Goal: Communication & Community: Ask a question

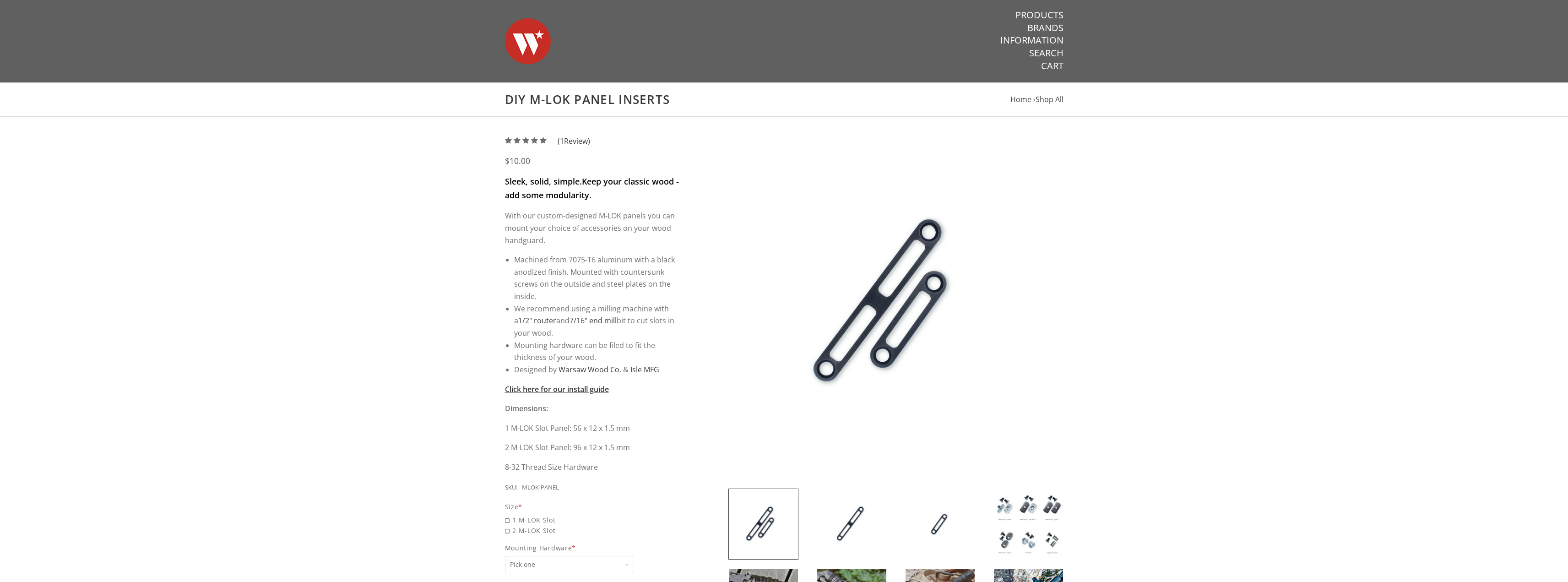
click at [894, 300] on img at bounding box center [896, 303] width 335 height 335
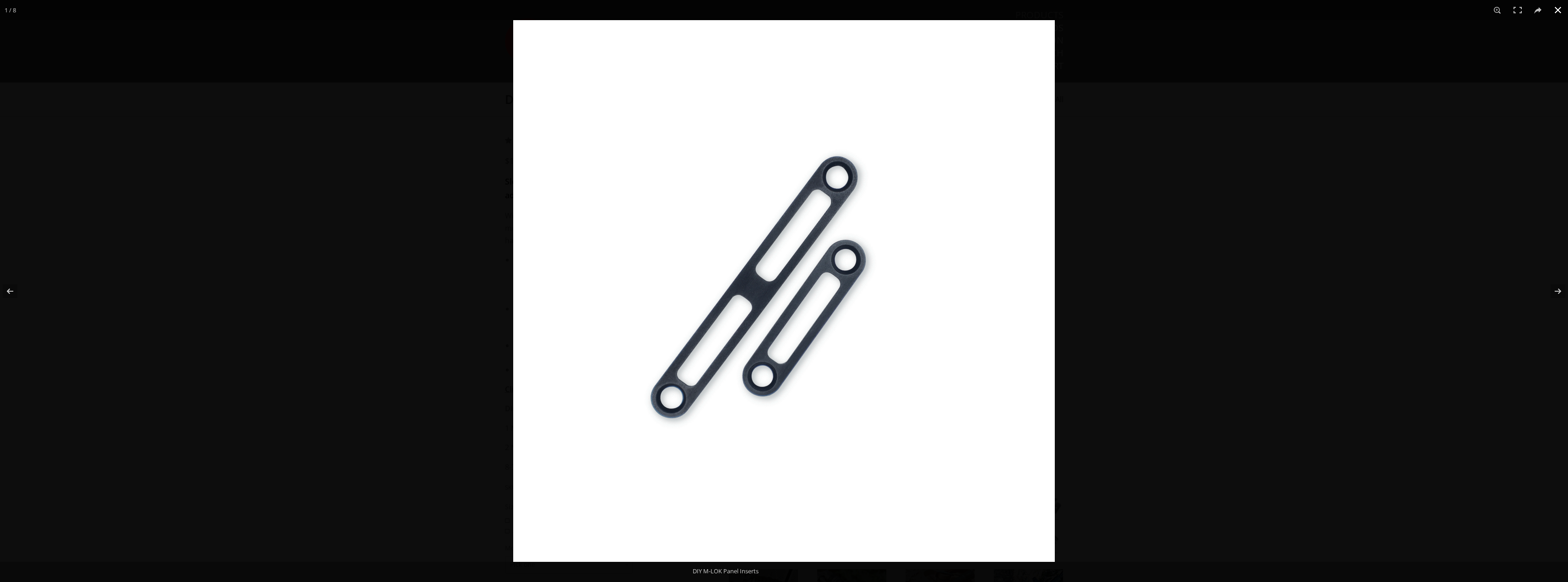
click at [1558, 10] on button at bounding box center [1558, 10] width 20 height 20
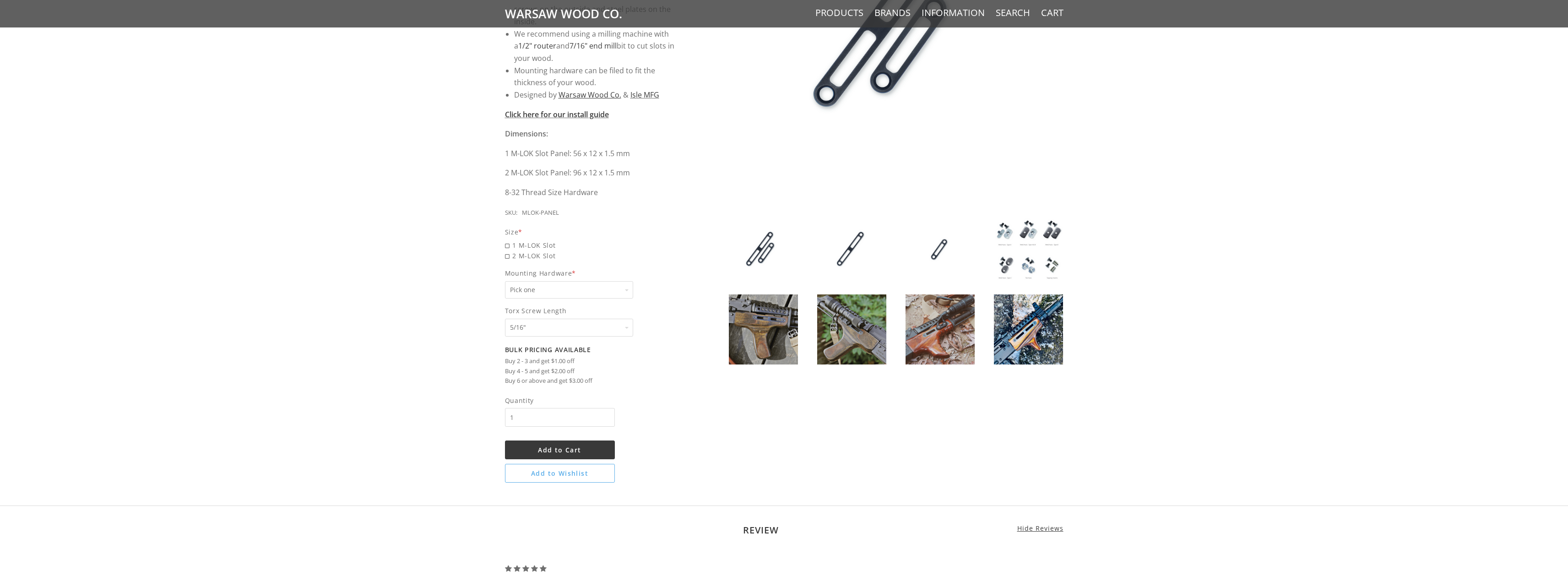
scroll to position [320, 0]
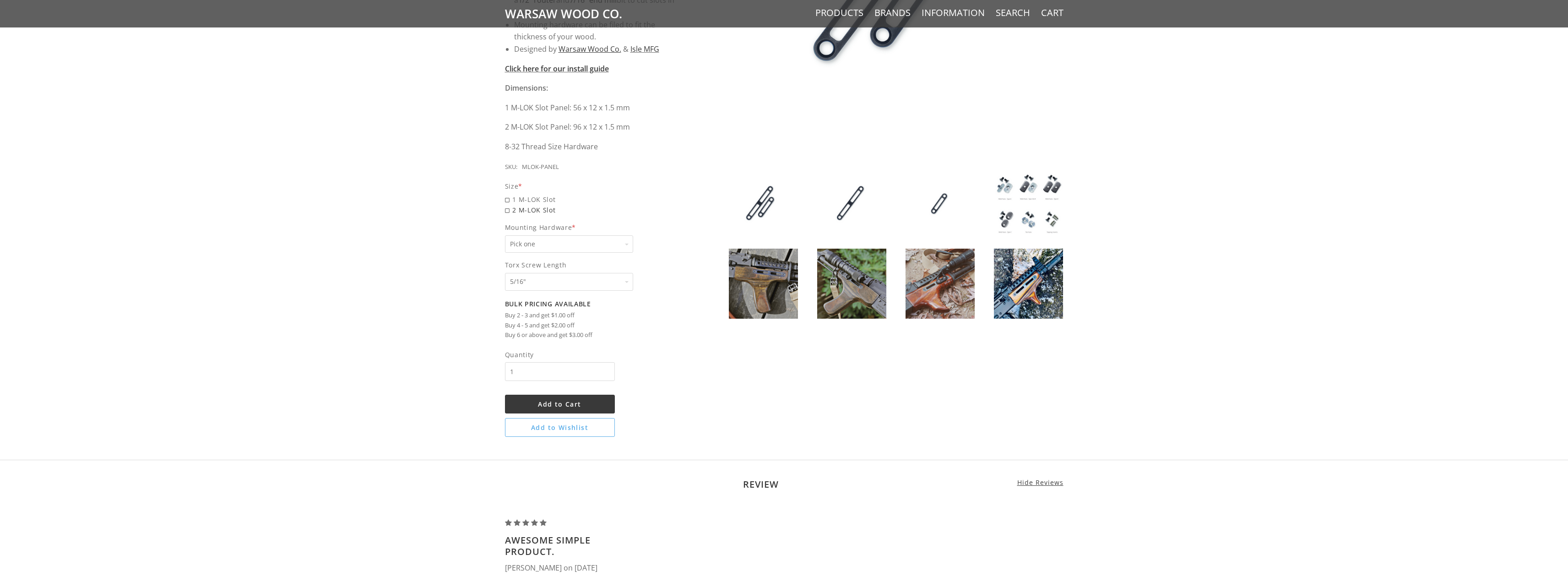
click at [507, 213] on span "2 M-LOK Slot" at bounding box center [592, 210] width 175 height 10
click at [507, 205] on input "2 M-LOK Slot" at bounding box center [569, 205] width 128 height 1
radio input "true"
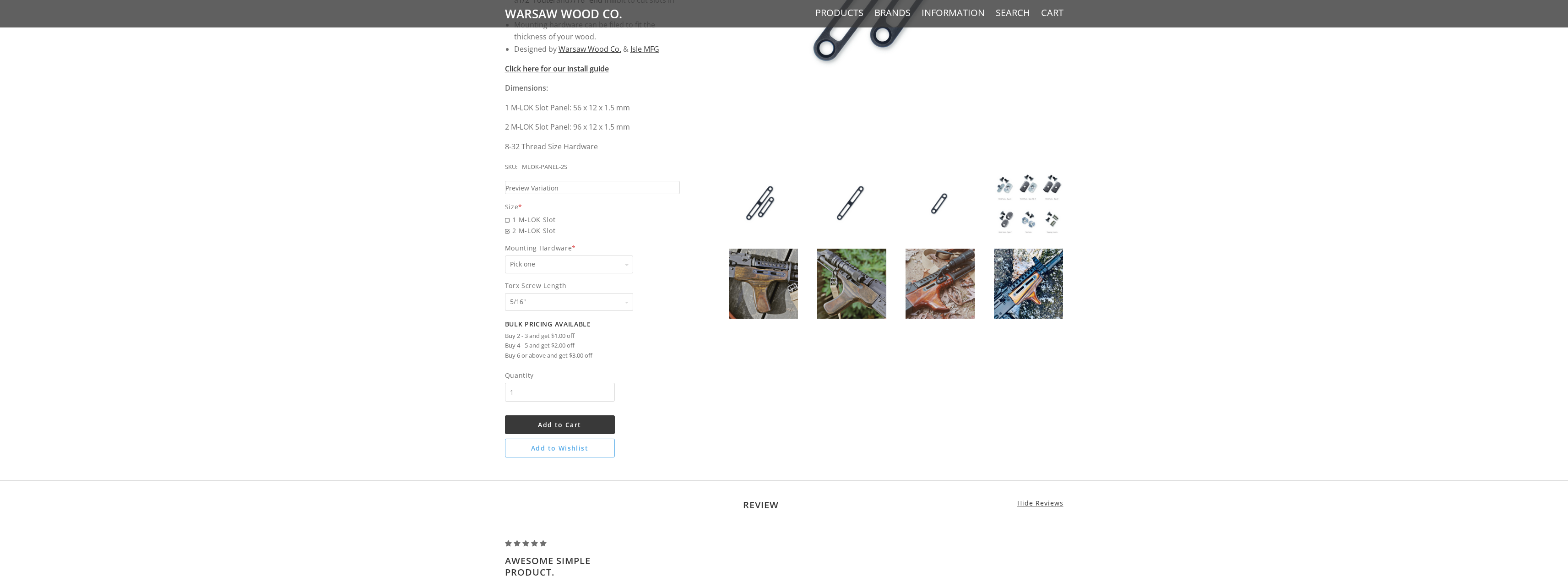
click at [621, 265] on select "Pick one None Weld Nuts - Type A & Torx Screws +$1 Weld Nuts - Type A + B & Tor…" at bounding box center [569, 264] width 128 height 18
click at [1036, 207] on img at bounding box center [1028, 204] width 69 height 70
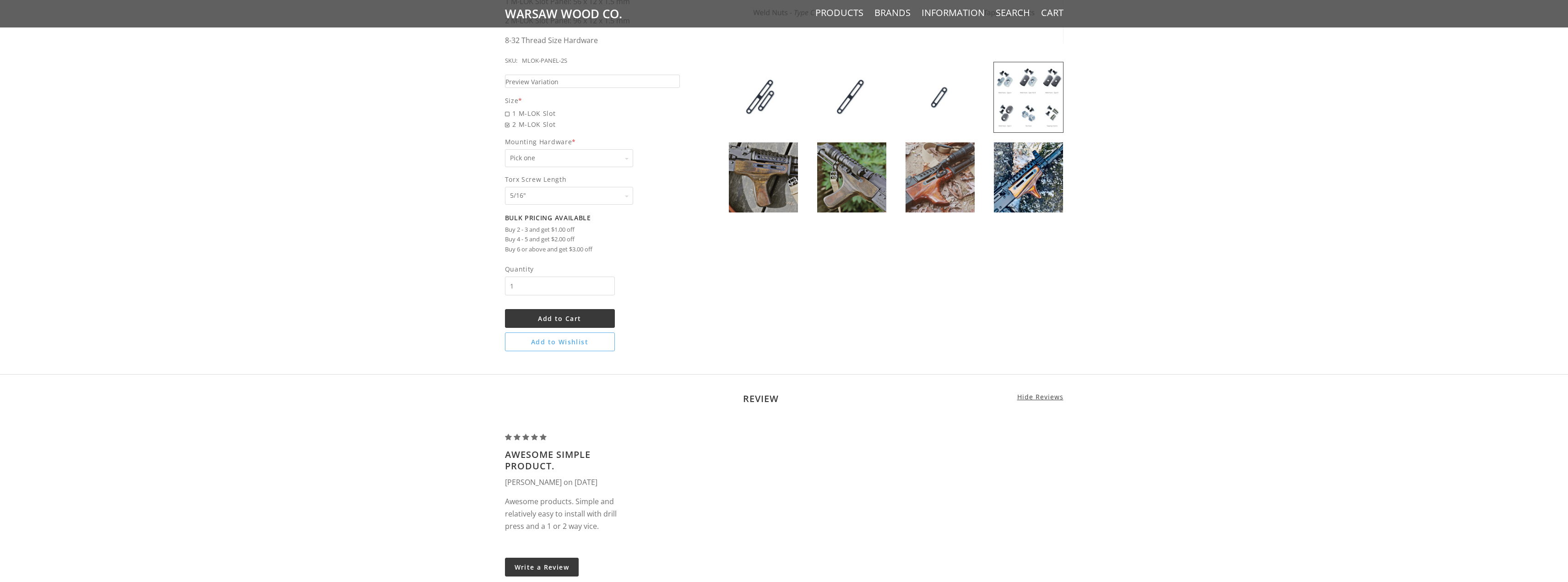
scroll to position [412, 0]
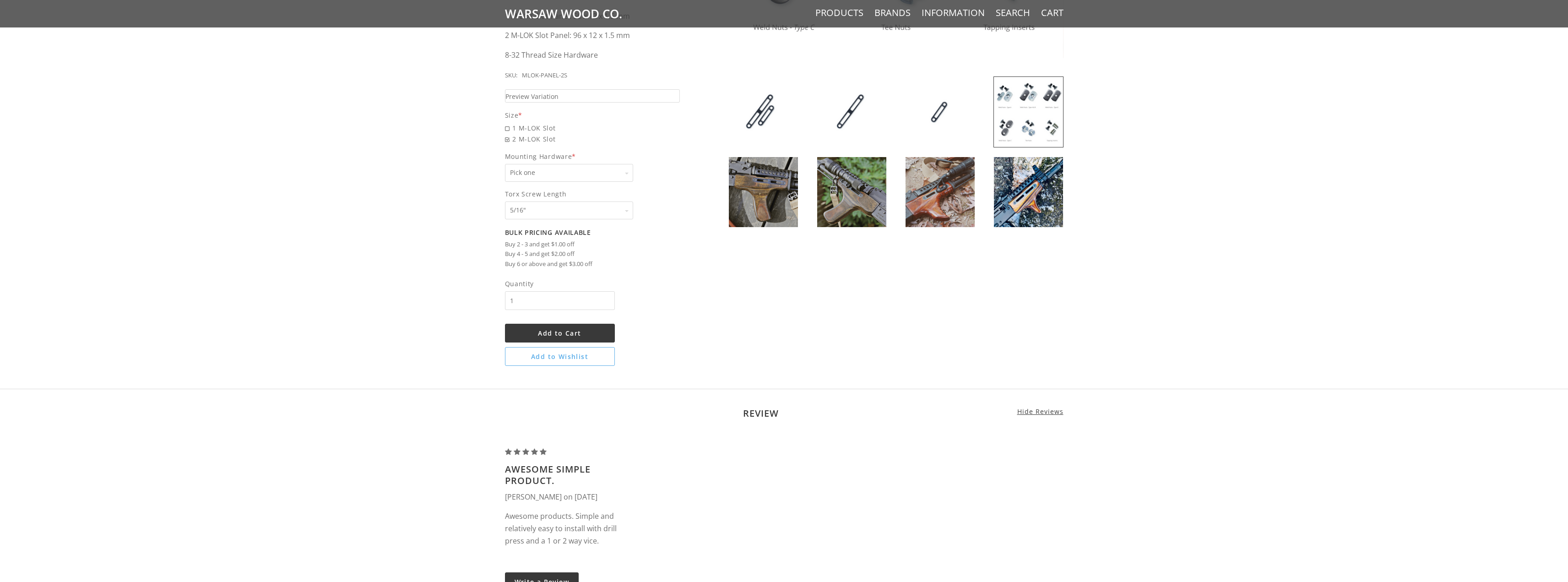
click at [628, 172] on div "Pick one Pick one None Weld Nuts - Type A & Torx Screws +$1 Weld Nuts - Type A …" at bounding box center [569, 172] width 128 height 18
click at [628, 172] on select "Pick one None Weld Nuts - Type A & Torx Screws +$1 Weld Nuts - Type A + B & Tor…" at bounding box center [569, 172] width 128 height 18
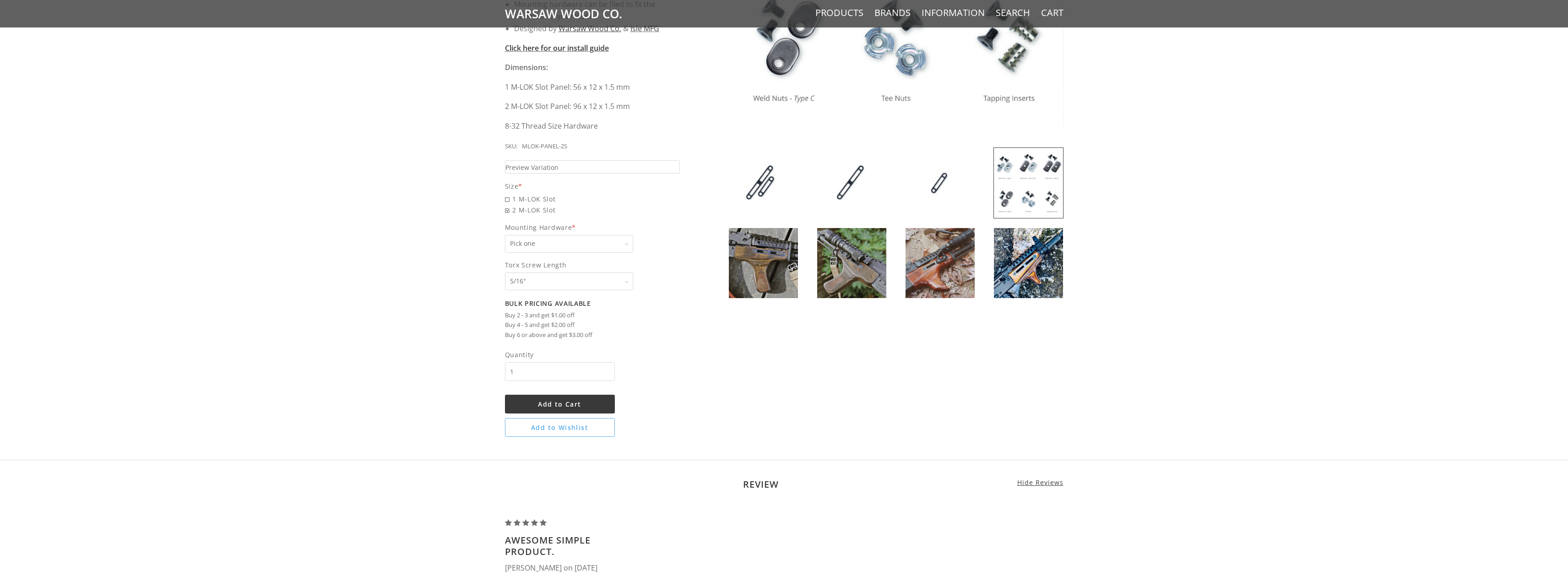
scroll to position [274, 0]
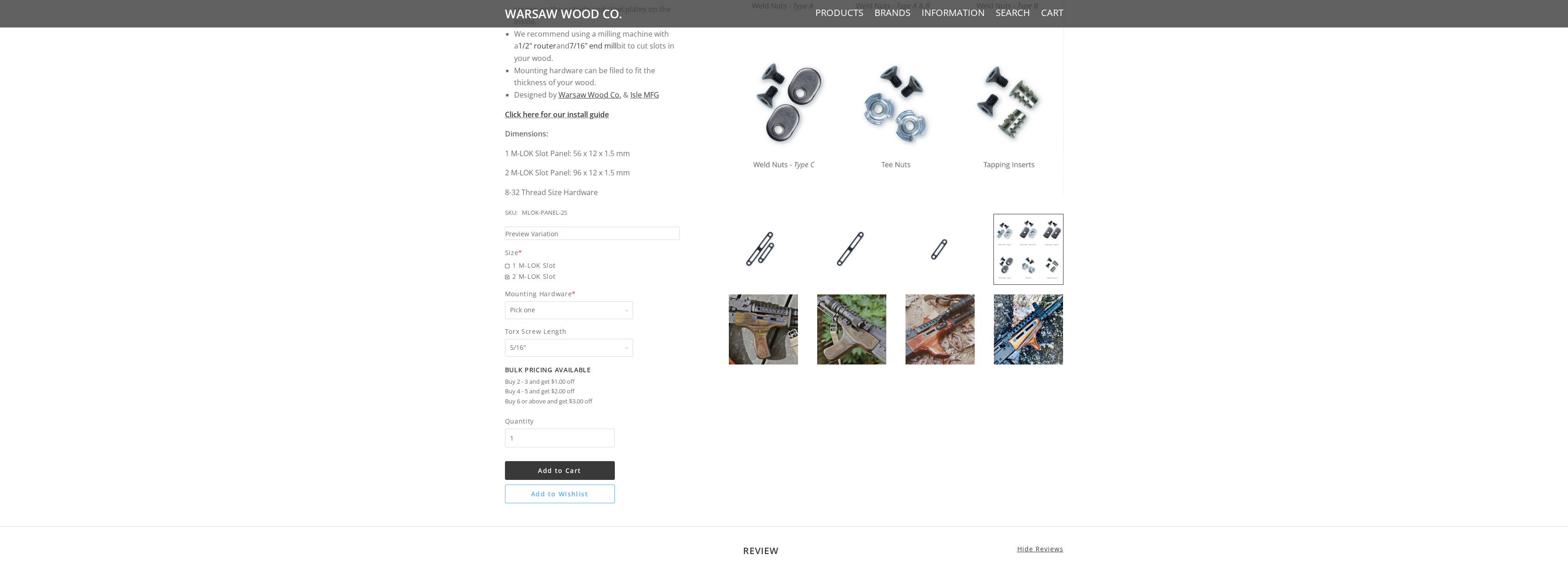
click at [626, 312] on select "Pick one None Weld Nuts - Type A & Torx Screws +$1 Weld Nuts - Type A + B & Tor…" at bounding box center [569, 310] width 128 height 18
select select "831"
click at [505, 301] on select "Pick one None Weld Nuts - Type A & Torx Screws +$1 Weld Nuts - Type A + B & Tor…" at bounding box center [569, 310] width 128 height 18
click at [622, 353] on select "Pick one 5/16" 3/8" 1/2" 5/8" None" at bounding box center [569, 347] width 128 height 18
select select "541"
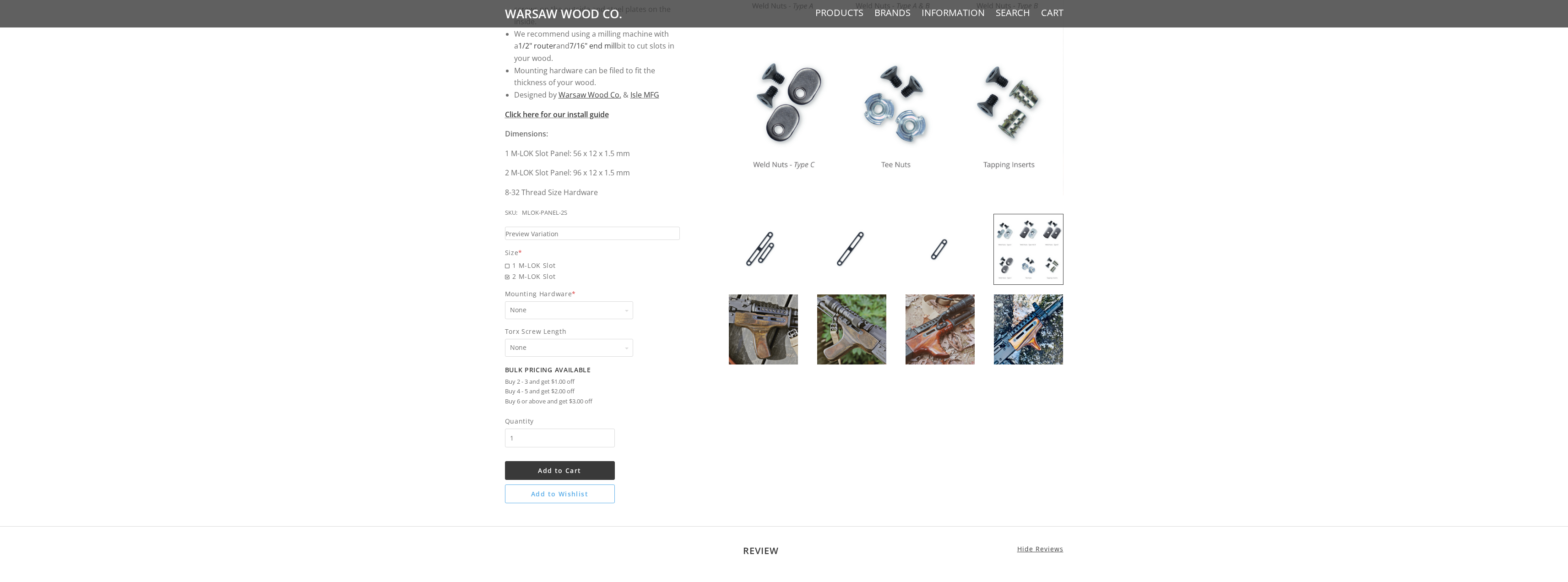
click at [505, 339] on select "Pick one 5/16" 3/8" 1/2" 5/8" None" at bounding box center [569, 347] width 128 height 18
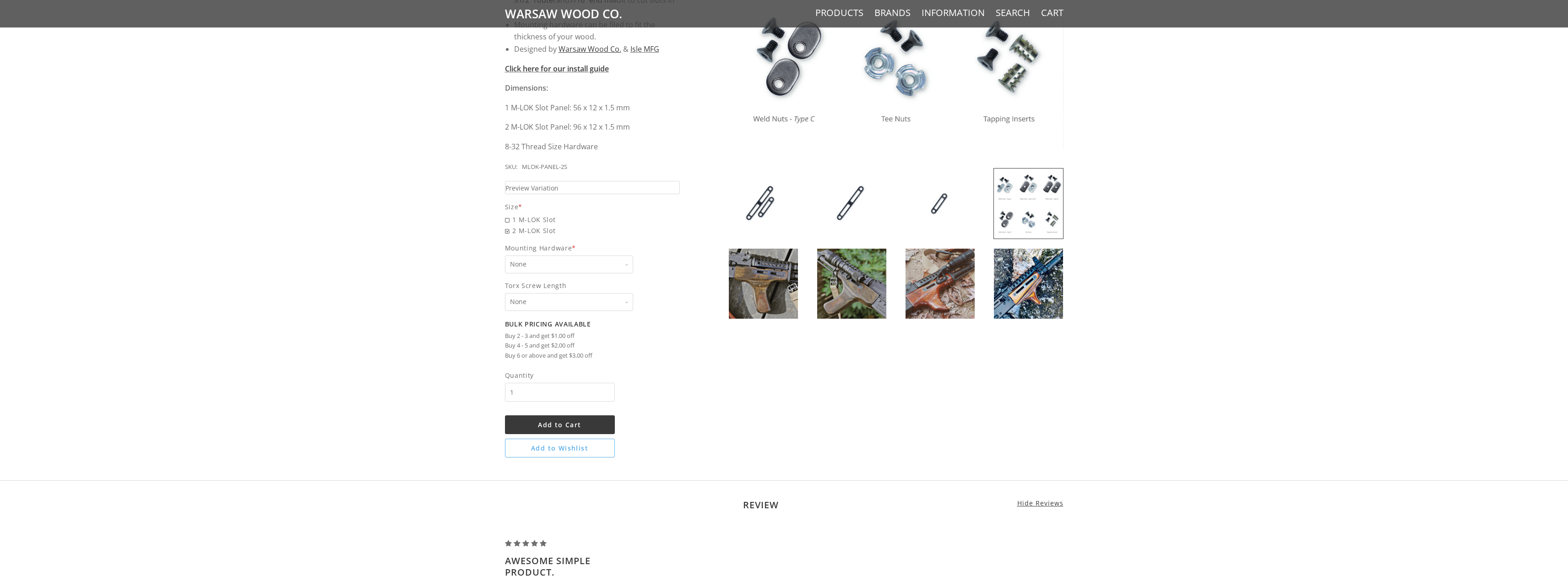
scroll to position [366, 0]
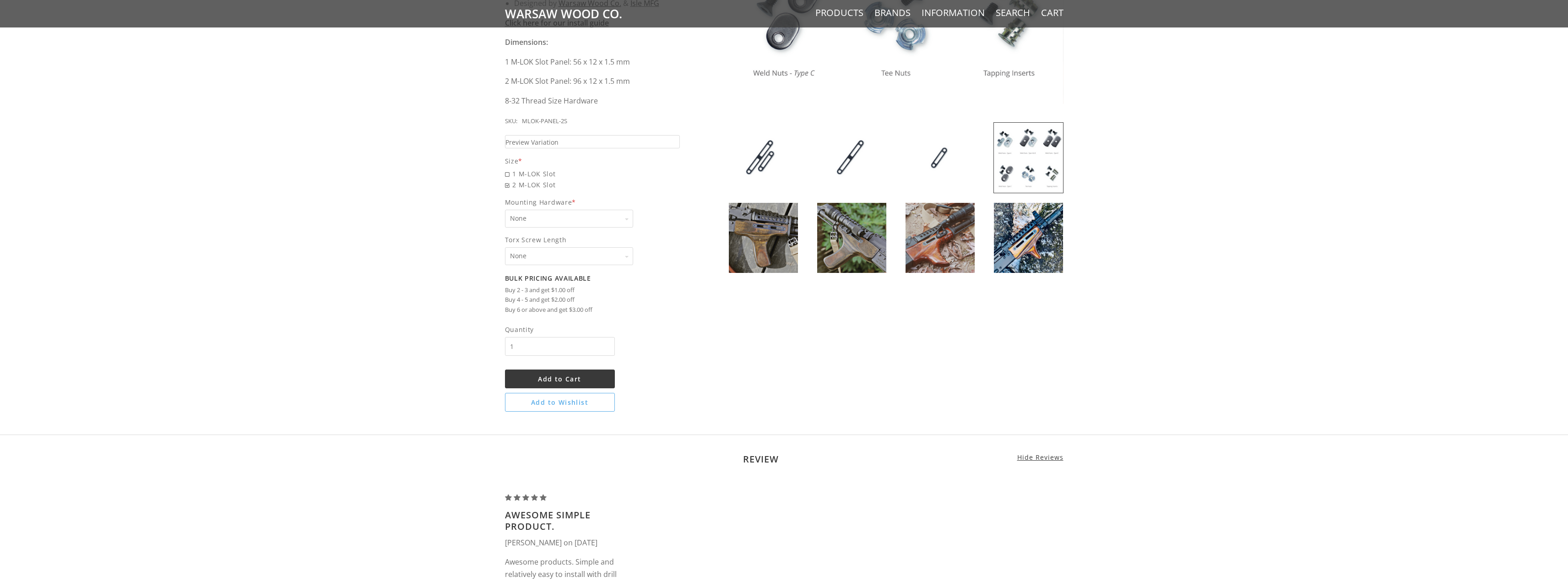
drag, startPoint x: 524, startPoint y: 345, endPoint x: 506, endPoint y: 347, distance: 18.1
click at [506, 347] on input "1" at bounding box center [560, 346] width 110 height 19
drag, startPoint x: 520, startPoint y: 347, endPoint x: 498, endPoint y: 348, distance: 22.0
click at [498, 348] on div "5 / 5 ( 1 Review) $10.00 Sleek, solid, simple. Keep your classic wood - add som…" at bounding box center [784, 92] width 577 height 647
type input "2"
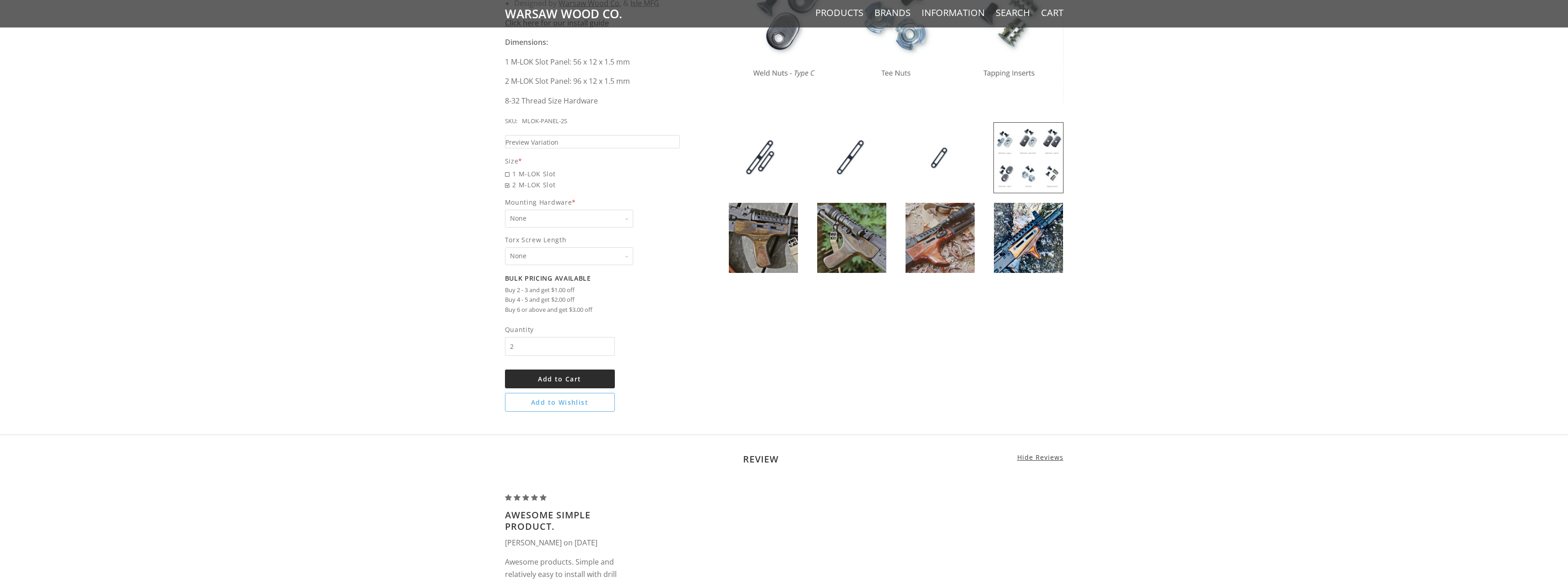
click at [566, 380] on span "Add to Cart" at bounding box center [559, 379] width 43 height 9
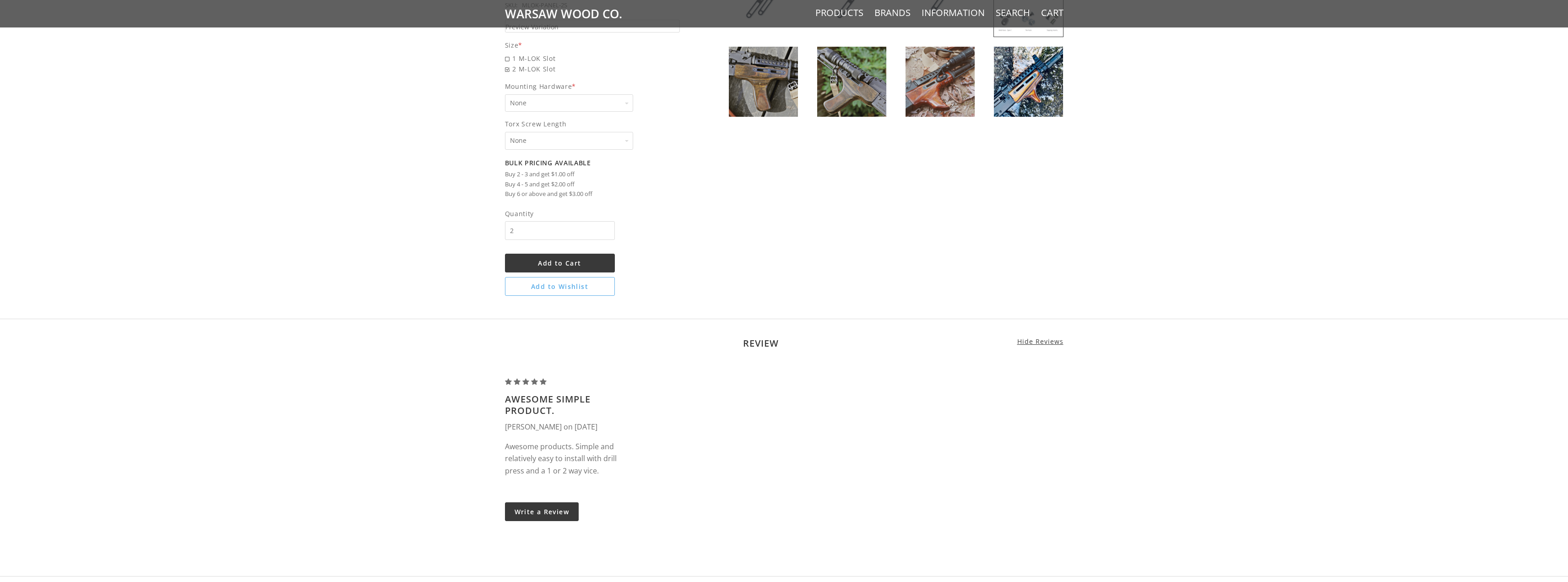
scroll to position [641, 0]
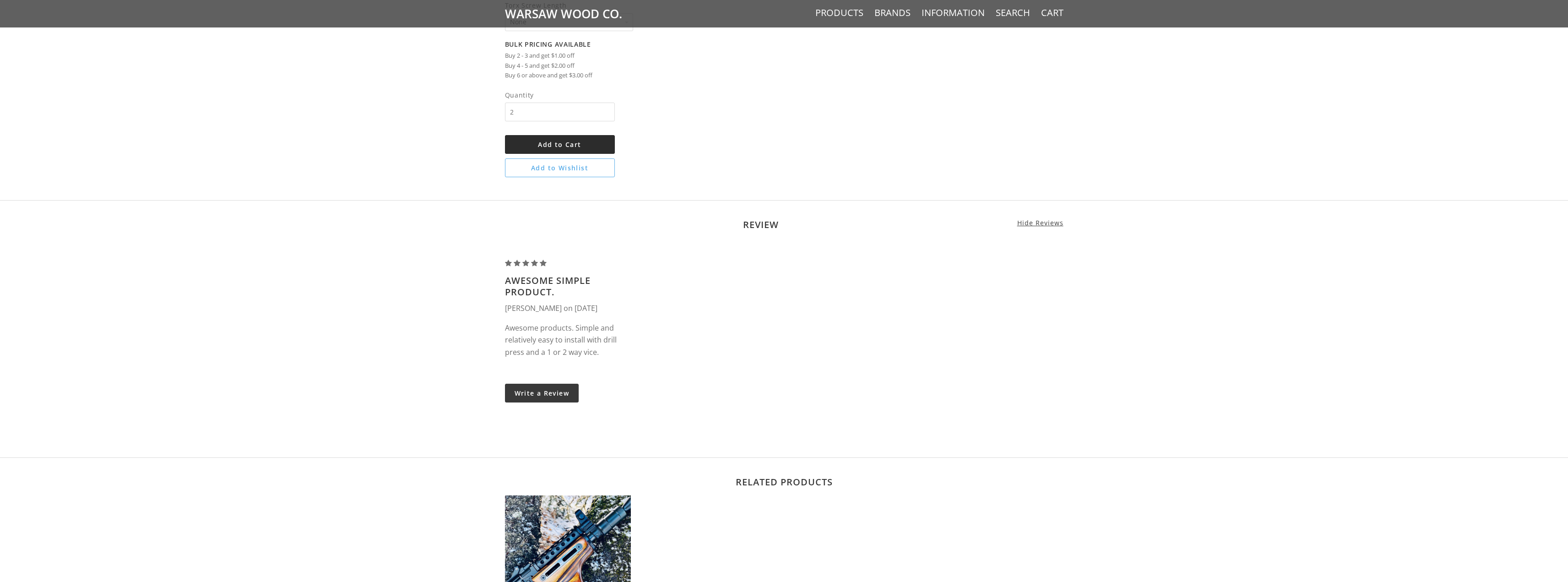
click at [554, 144] on span "Add to Cart" at bounding box center [559, 144] width 43 height 9
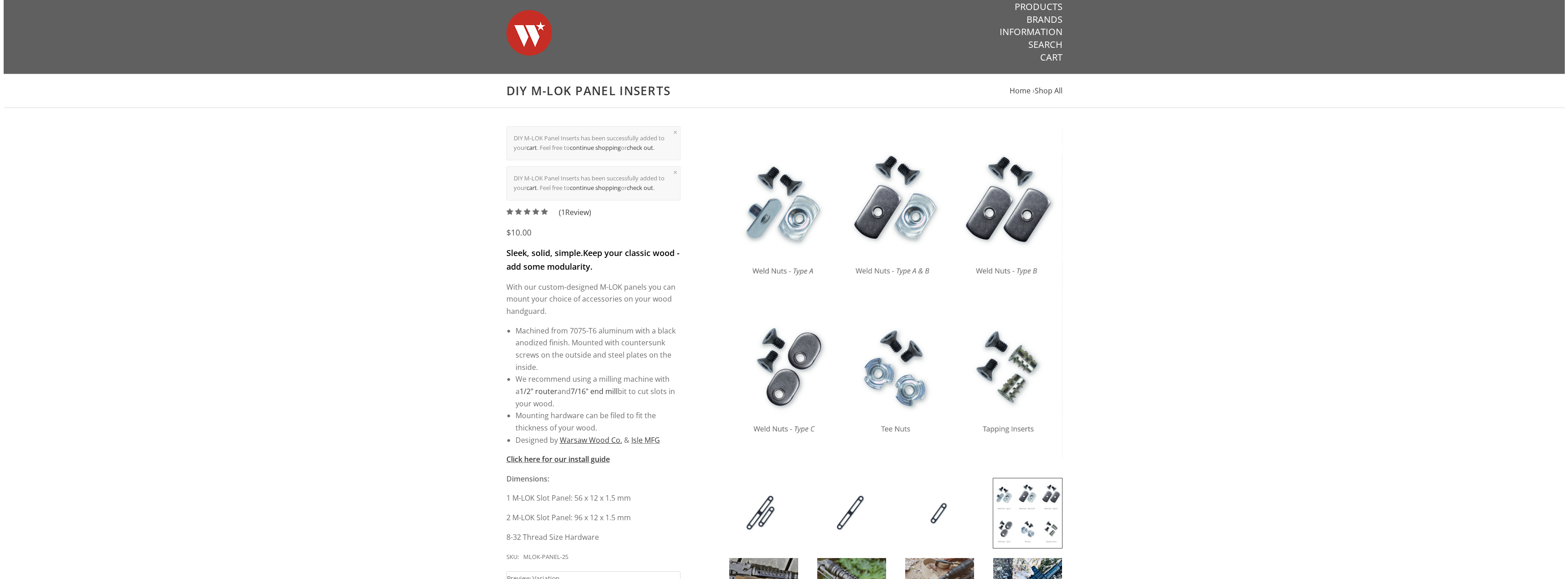
scroll to position [0, 0]
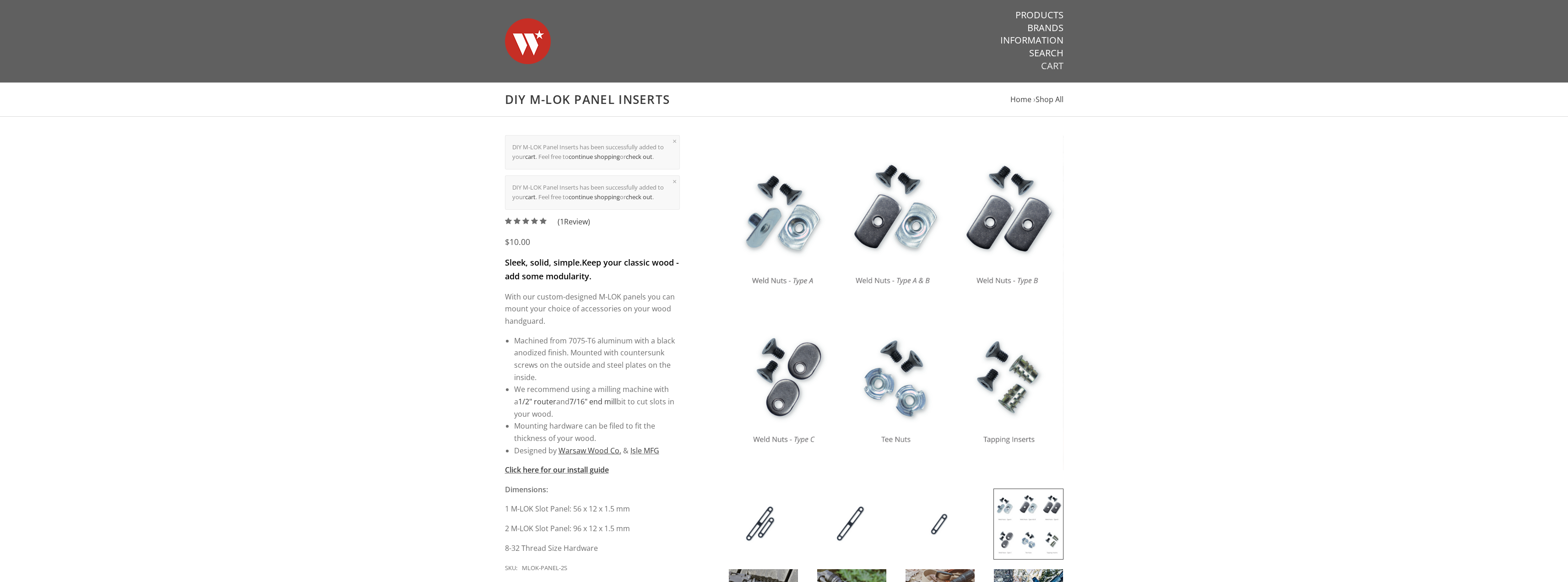
click at [1051, 65] on link "Cart" at bounding box center [1052, 65] width 23 height 12
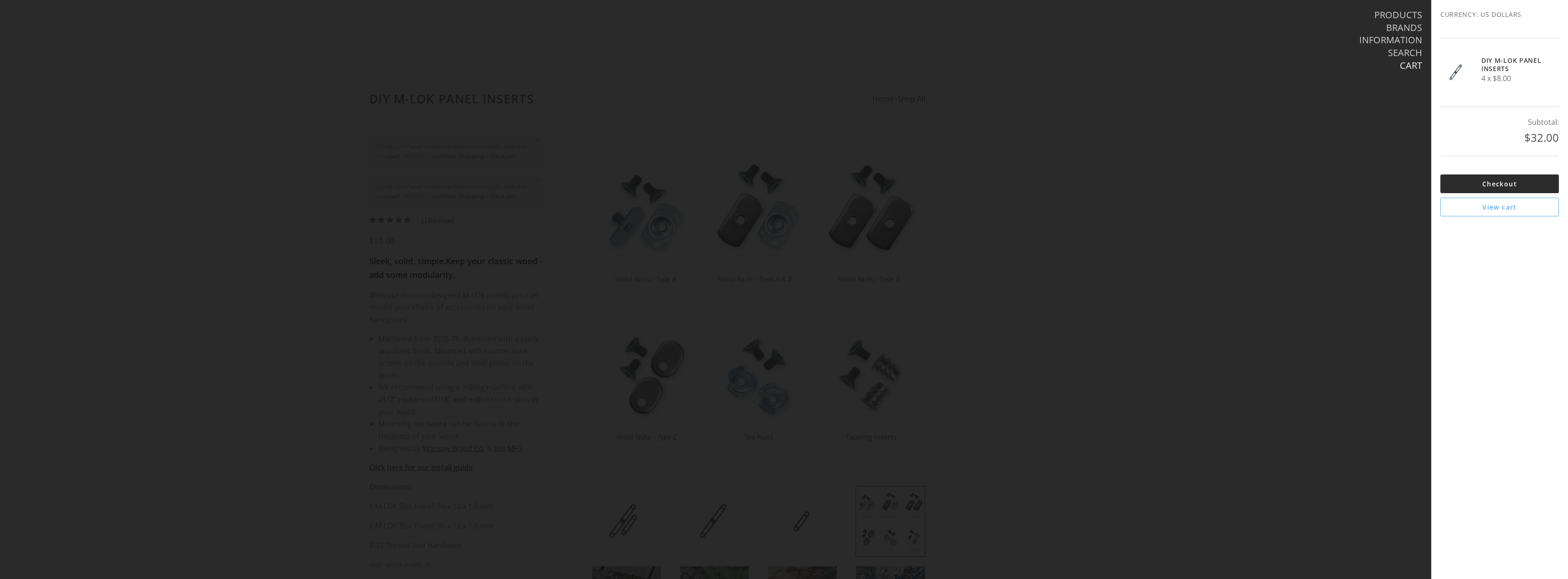
click at [1495, 181] on link "Checkout" at bounding box center [1499, 184] width 119 height 19
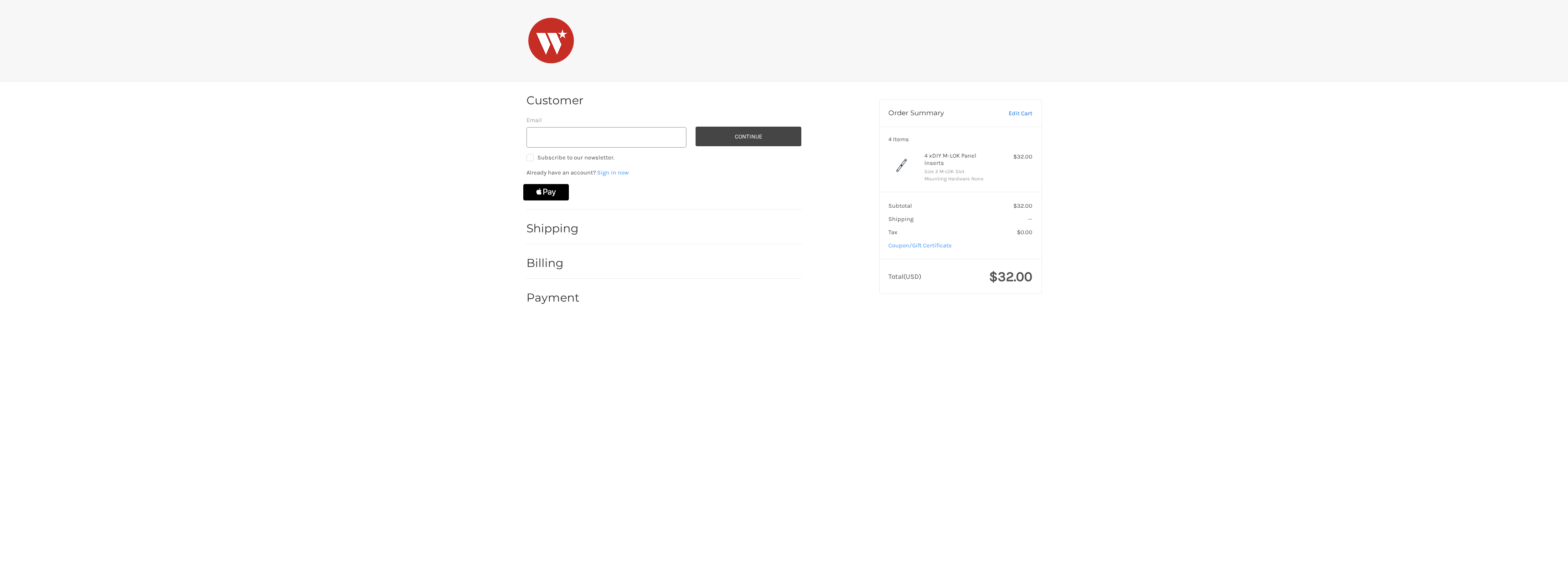
click at [1017, 113] on link "Edit Cart" at bounding box center [1011, 113] width 43 height 9
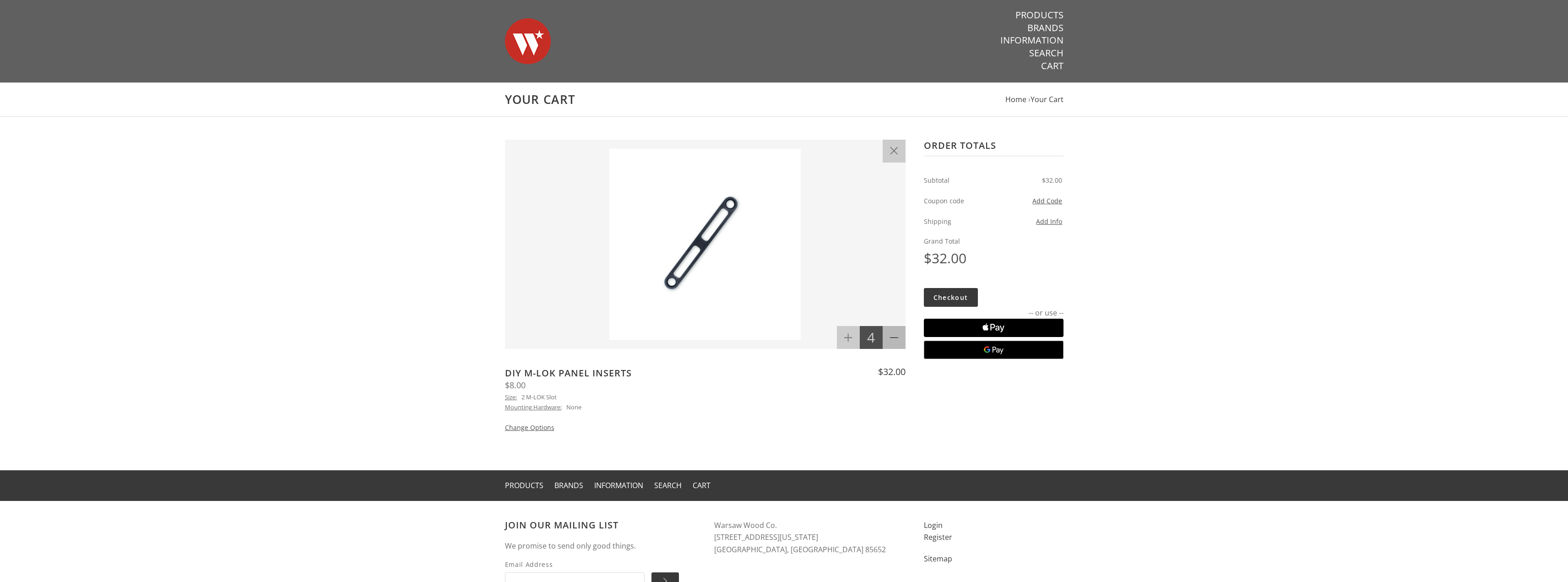
click at [894, 339] on icon at bounding box center [894, 337] width 8 height 8
click at [894, 336] on icon at bounding box center [894, 337] width 8 height 8
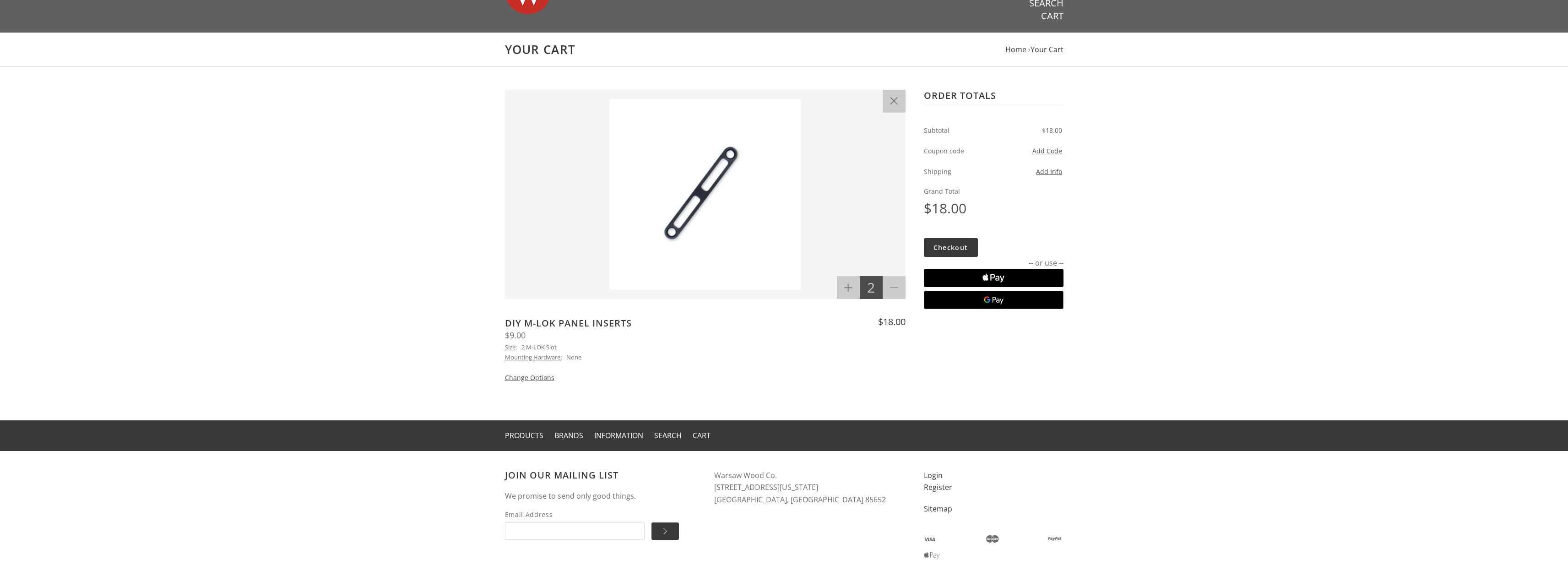
scroll to position [39, 0]
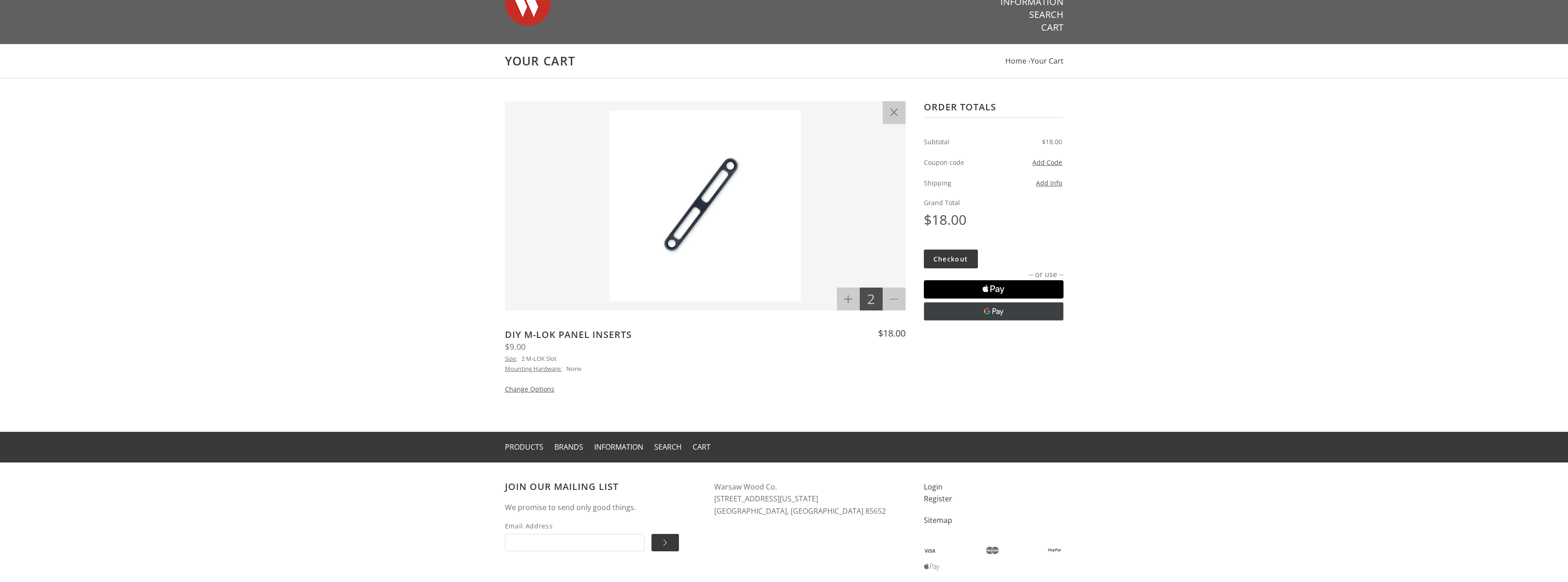
click at [982, 311] on button "Google Pay" at bounding box center [993, 311] width 139 height 18
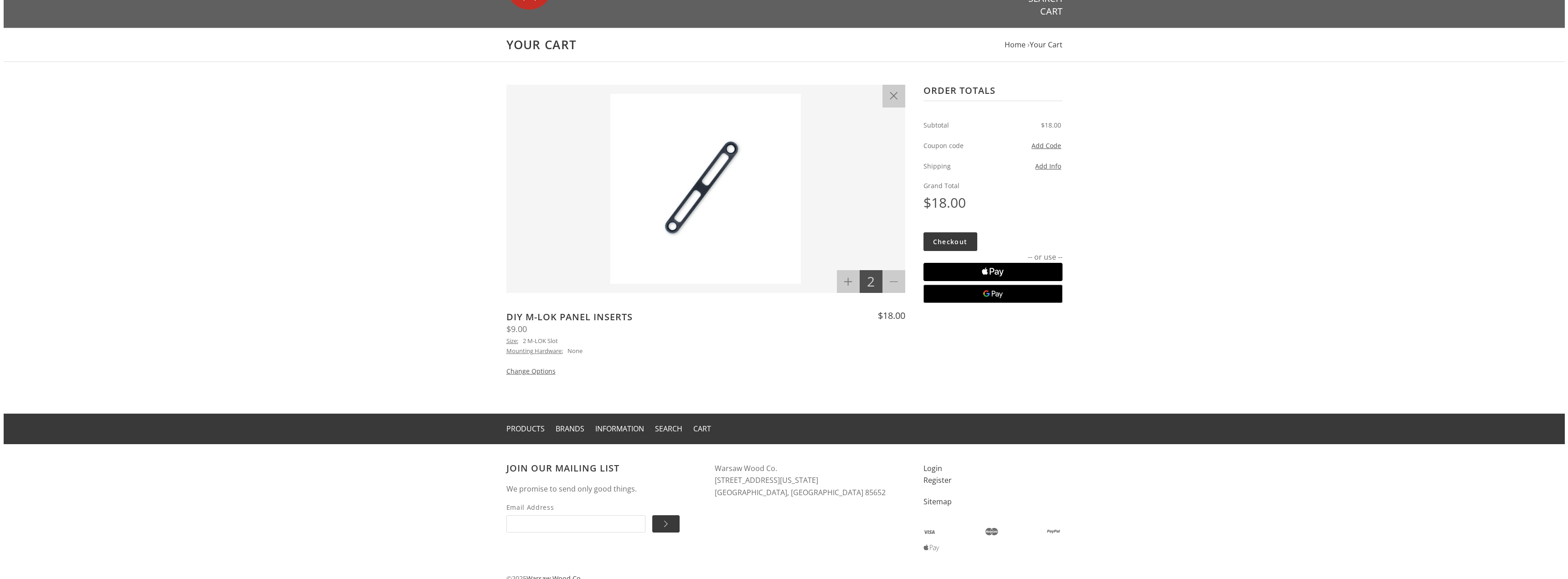
scroll to position [84, 0]
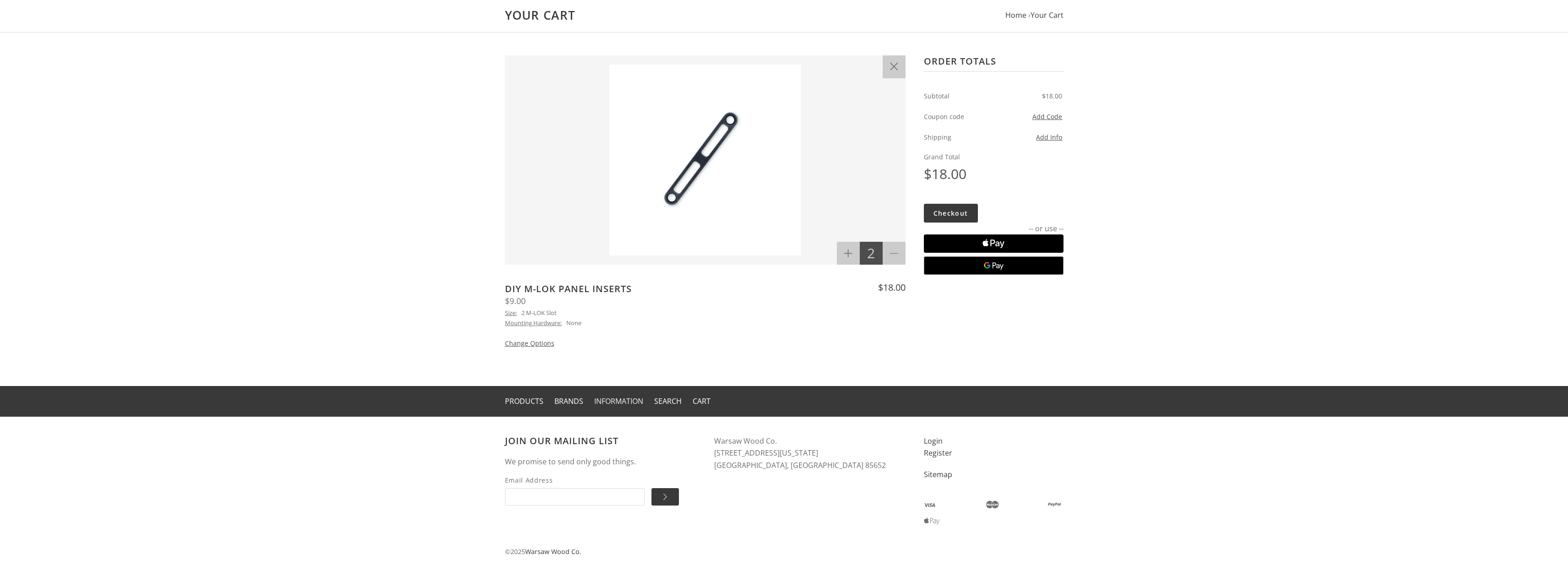
click at [609, 400] on link "Information" at bounding box center [619, 401] width 49 height 10
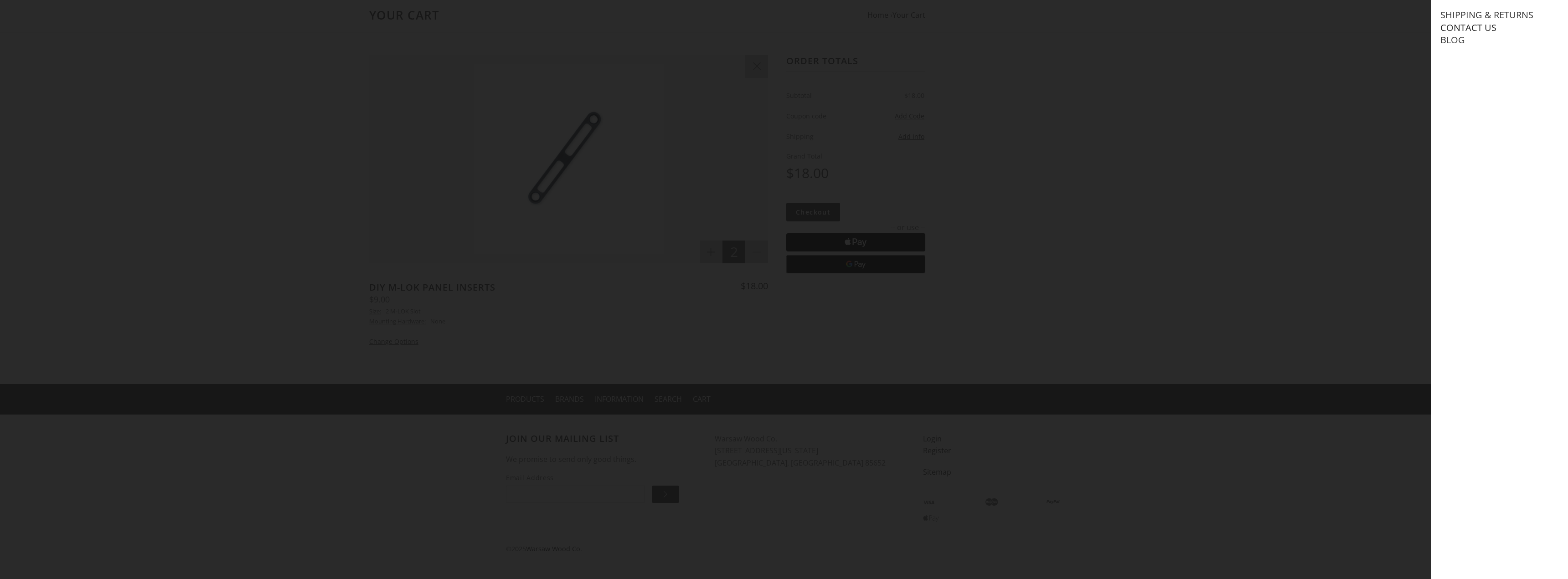
click at [1462, 26] on link "Contact Us" at bounding box center [1468, 27] width 56 height 12
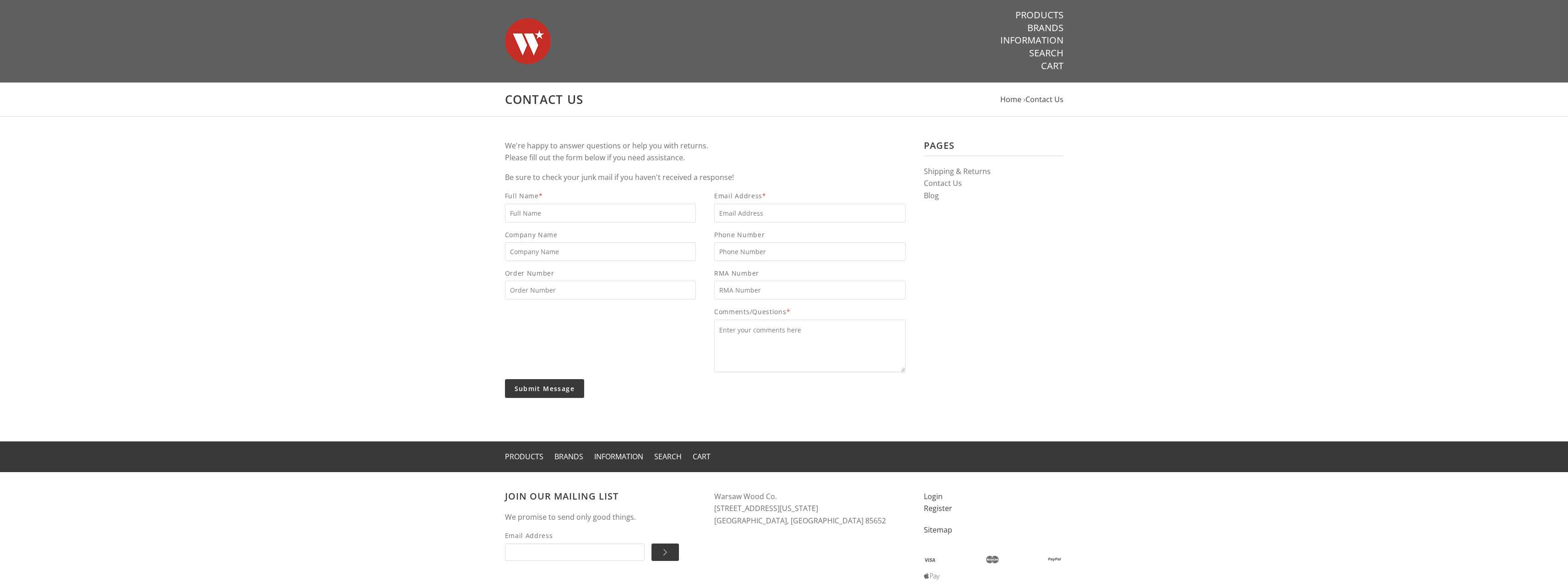
click at [598, 213] on input "Full Name *" at bounding box center [600, 213] width 191 height 19
type input "Jason Rockey"
type input "jmkcustomsinc@gmail.com"
type input "JMK Customs"
type input "8138177307"
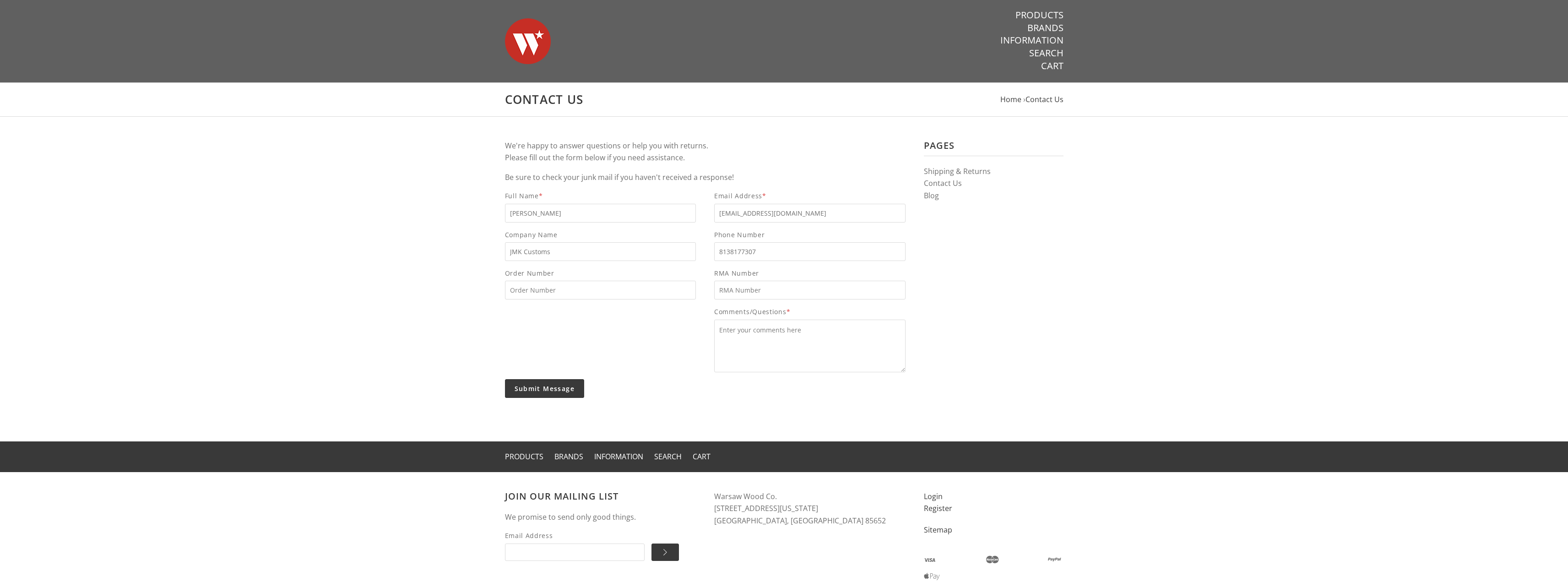
click at [739, 335] on textarea "Comments/Questions *" at bounding box center [809, 346] width 191 height 53
click at [790, 329] on textarea "Comments/Questions *" at bounding box center [809, 346] width 191 height 53
click at [861, 329] on textarea "Hi I just placed an order and would like to knowif tehre is any way I could get…" at bounding box center [809, 346] width 191 height 53
click at [878, 331] on textarea "Hi I just placed an order and would like to know if tehre is any way I could ge…" at bounding box center [809, 346] width 191 height 53
click at [847, 339] on textarea "Hi I just placed an order and would like to know if there is any way I could ge…" at bounding box center [809, 346] width 191 height 53
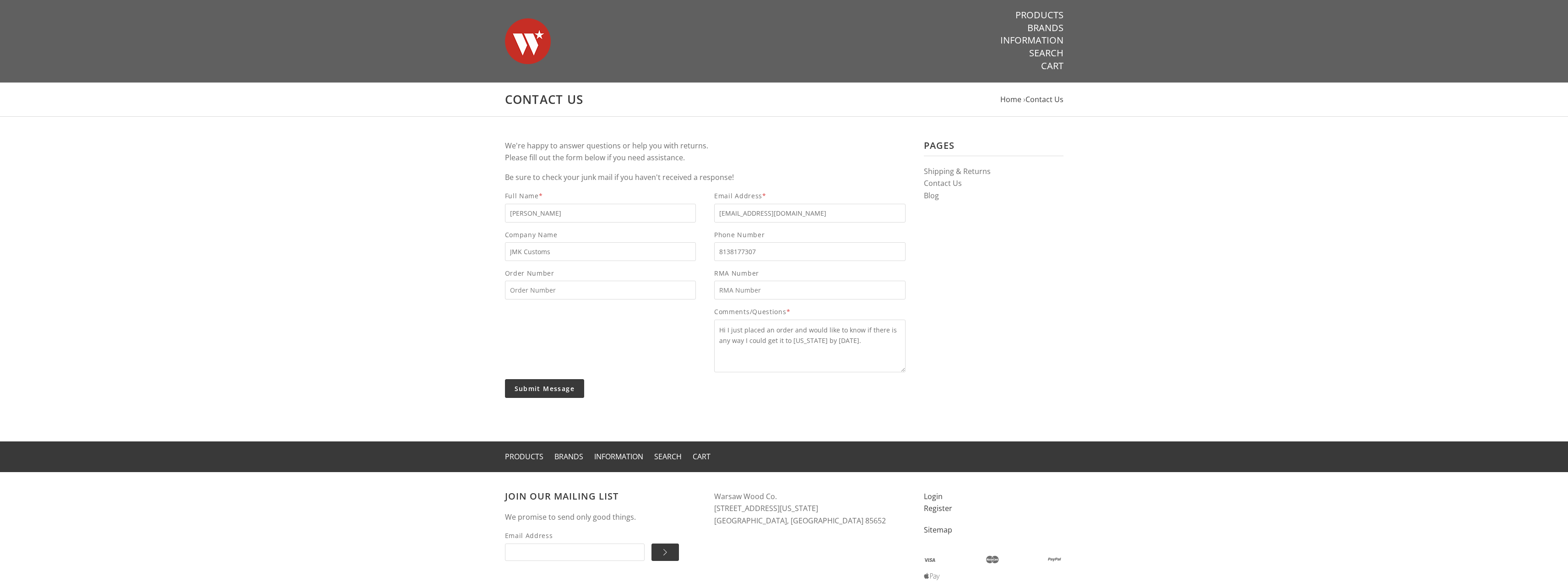
click at [869, 345] on textarea "Hi I just placed an order and would like to know if there is any way I could ge…" at bounding box center [809, 346] width 191 height 53
click at [825, 351] on textarea "Hi I just placed an order and would like to know if there is any way I could ge…" at bounding box center [809, 346] width 191 height 53
click at [835, 353] on textarea "Hi I just placed an order and would like to know if there is any way I could ge…" at bounding box center [809, 346] width 191 height 53
type textarea "Hi I just placed an order and would like to know if there is any way I could ge…"
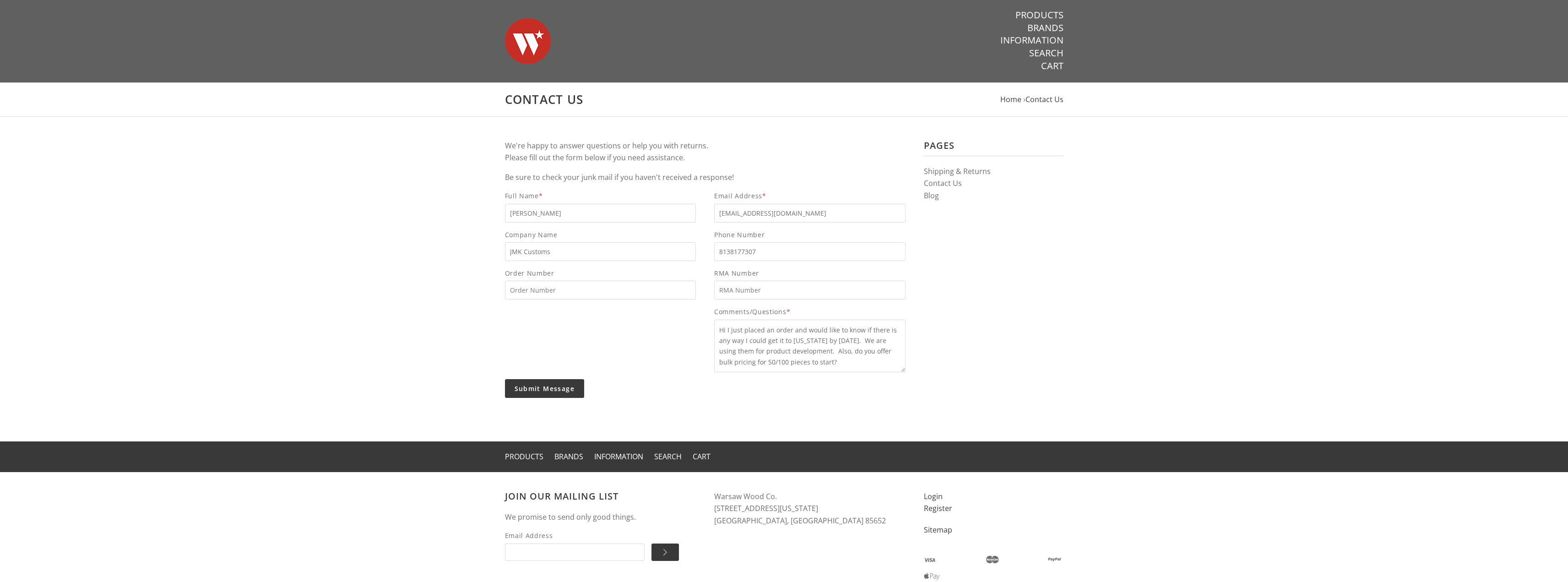
drag, startPoint x: 544, startPoint y: 391, endPoint x: 647, endPoint y: 395, distance: 103.1
click at [647, 395] on div "Submit Message" at bounding box center [705, 388] width 419 height 19
click at [551, 386] on input "Submit Message" at bounding box center [545, 388] width 79 height 19
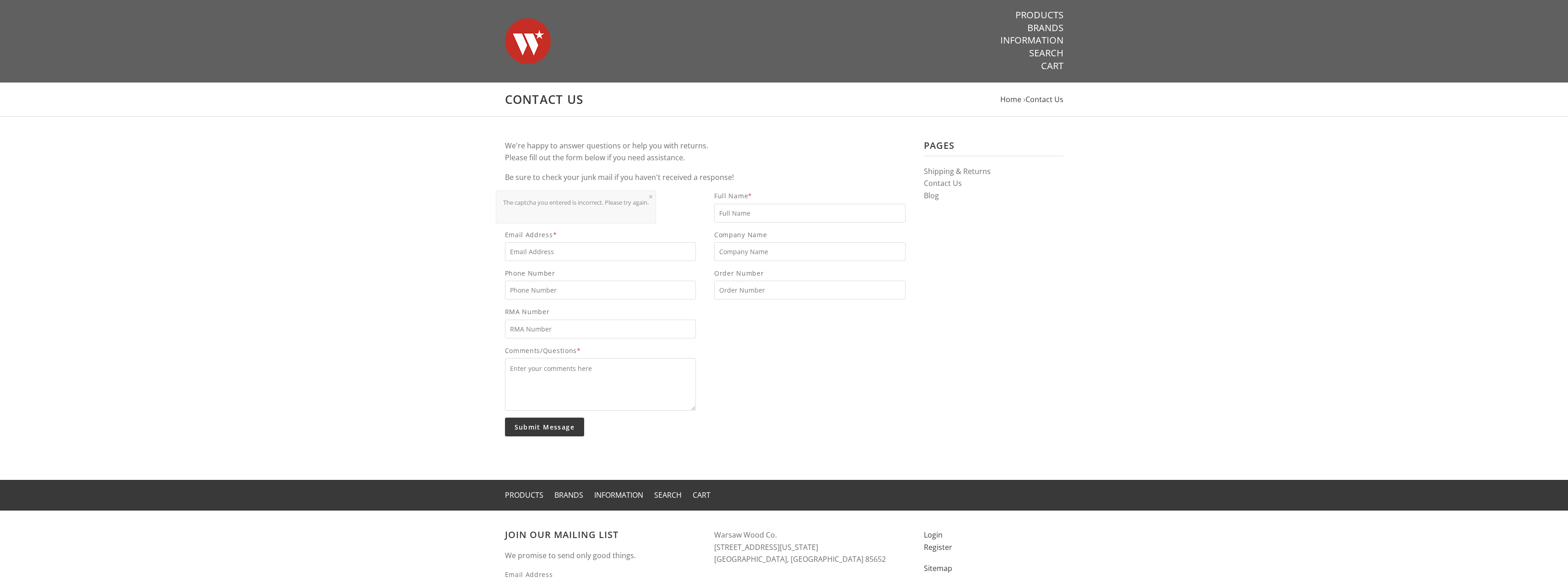
click at [586, 250] on input "Email Address *" at bounding box center [600, 251] width 191 height 19
type input "[EMAIL_ADDRESS][DOMAIN_NAME]"
type input "[PERSON_NAME]"
type input "JMK Customs"
type input "8138177307"
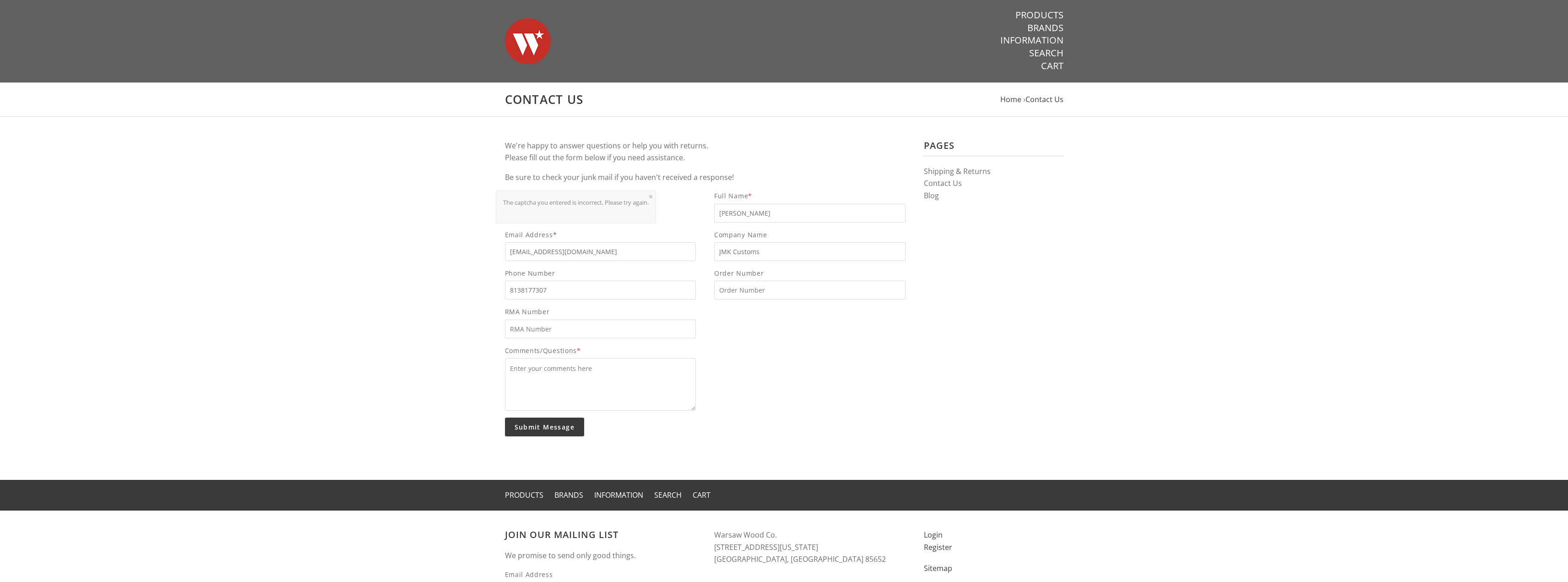
click at [590, 370] on textarea "Comments/Questions *" at bounding box center [600, 385] width 191 height 53
click at [585, 380] on textarea "Hello, I just placed an order on the website and would like to know if I could …" at bounding box center [600, 385] width 191 height 53
type textarea "Hello, I just placed an order on the website and would like to know if I could …"
click at [551, 429] on input "Submit Message" at bounding box center [545, 427] width 79 height 19
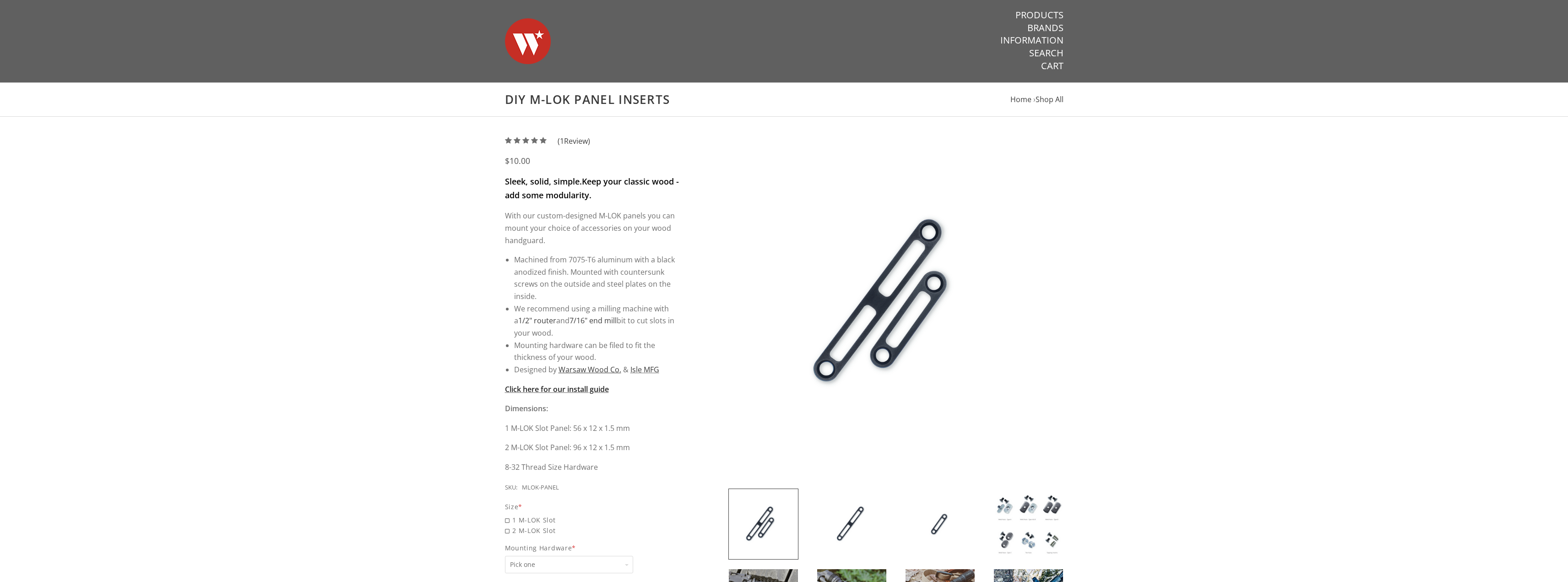
click at [580, 388] on strong "Click here for our install guide" at bounding box center [557, 389] width 104 height 10
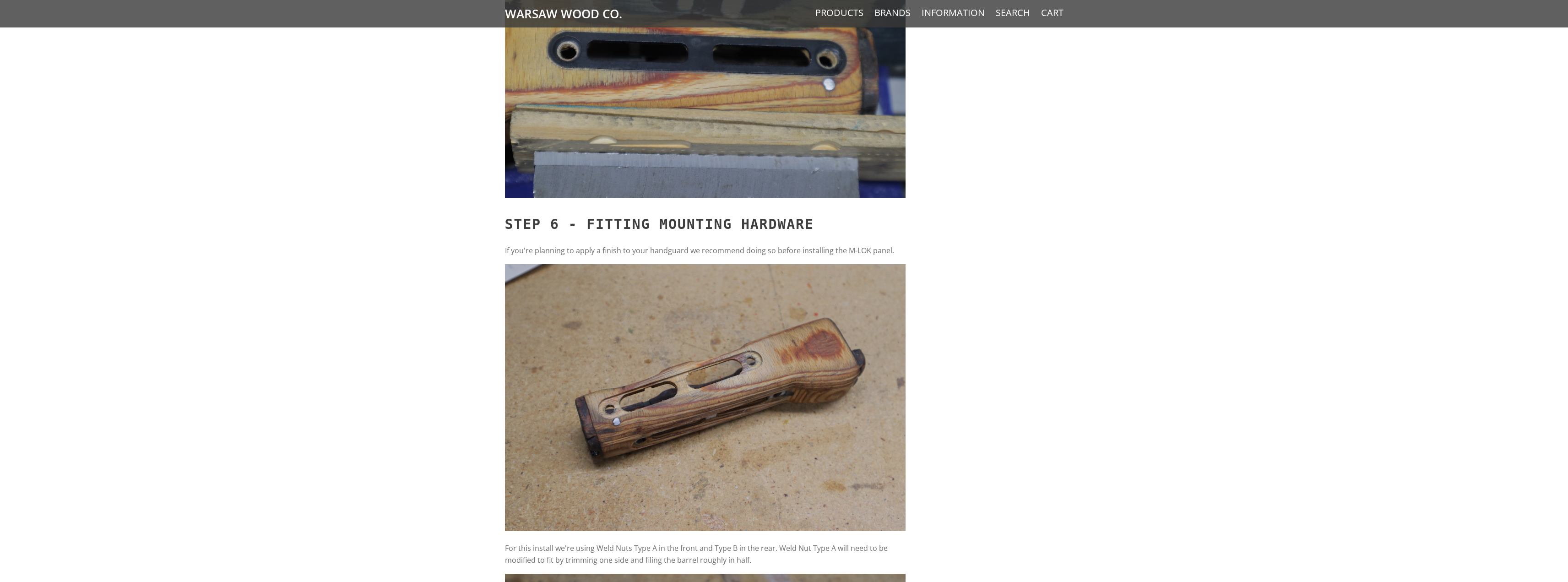
scroll to position [3942, 0]
